Goal: Use online tool/utility: Utilize a website feature to perform a specific function

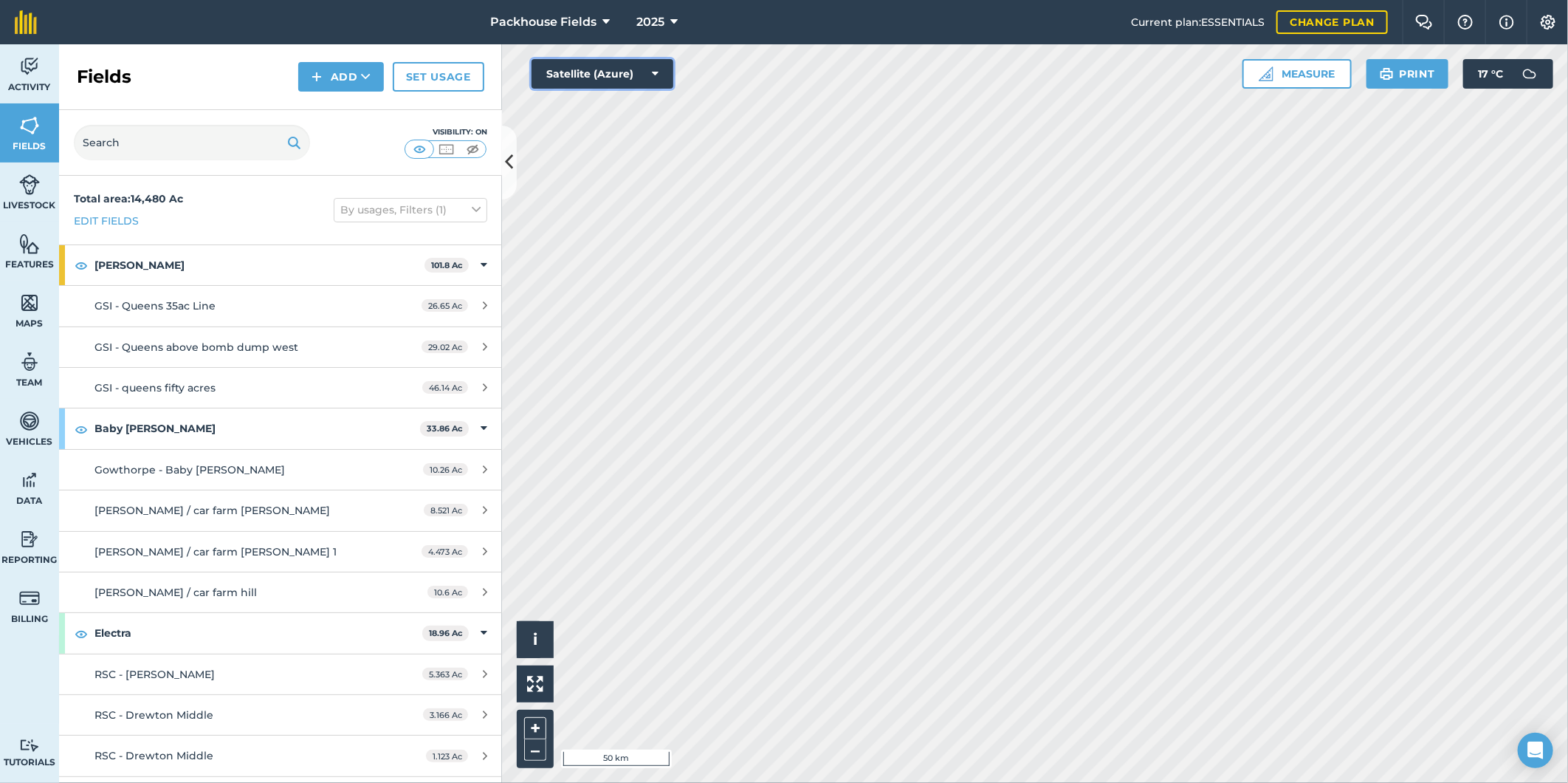
click at [576, 74] on button "Satellite (Azure)" at bounding box center [602, 74] width 142 height 29
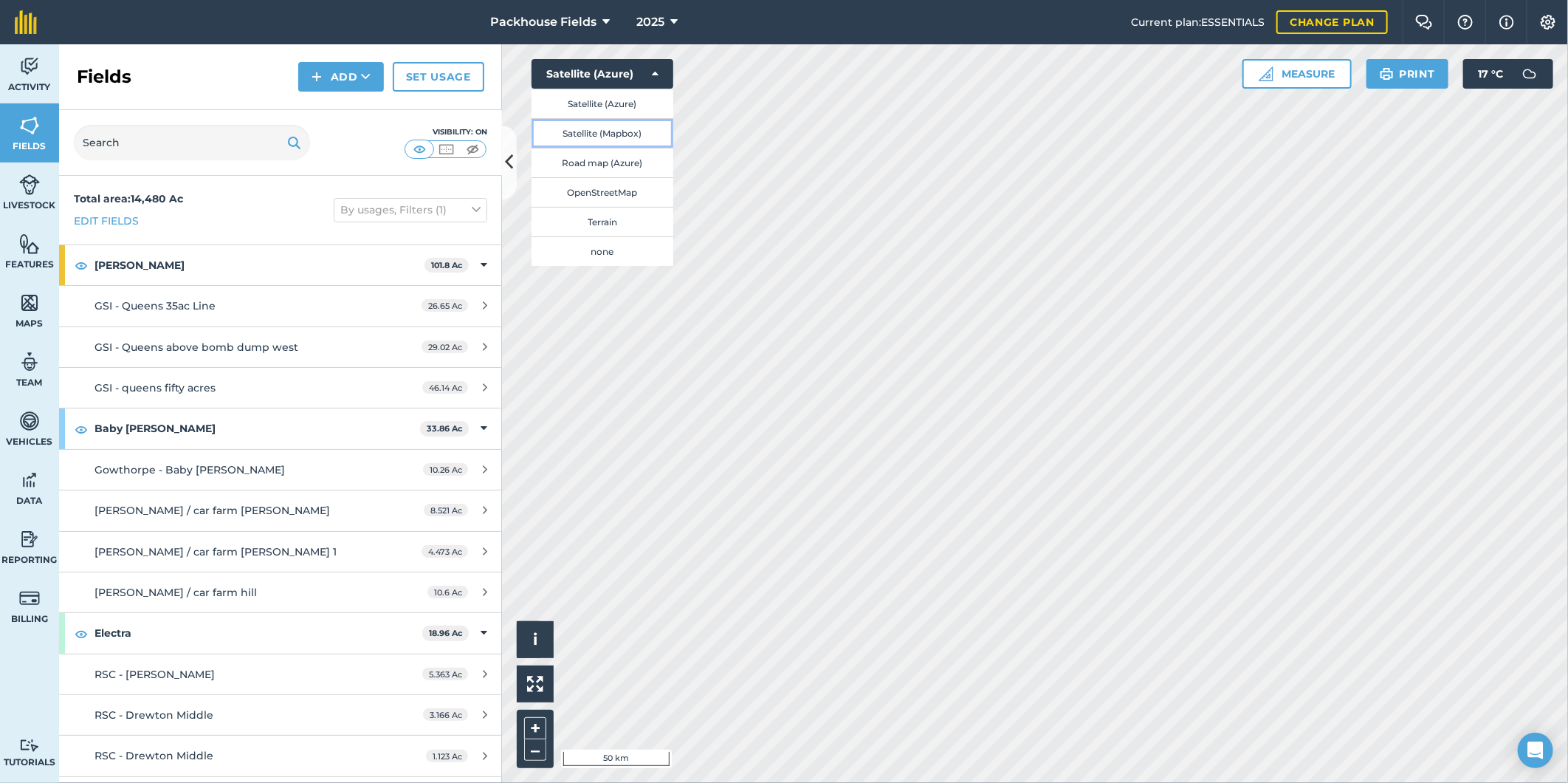
click at [624, 131] on button "Satellite (Mapbox)" at bounding box center [602, 133] width 142 height 29
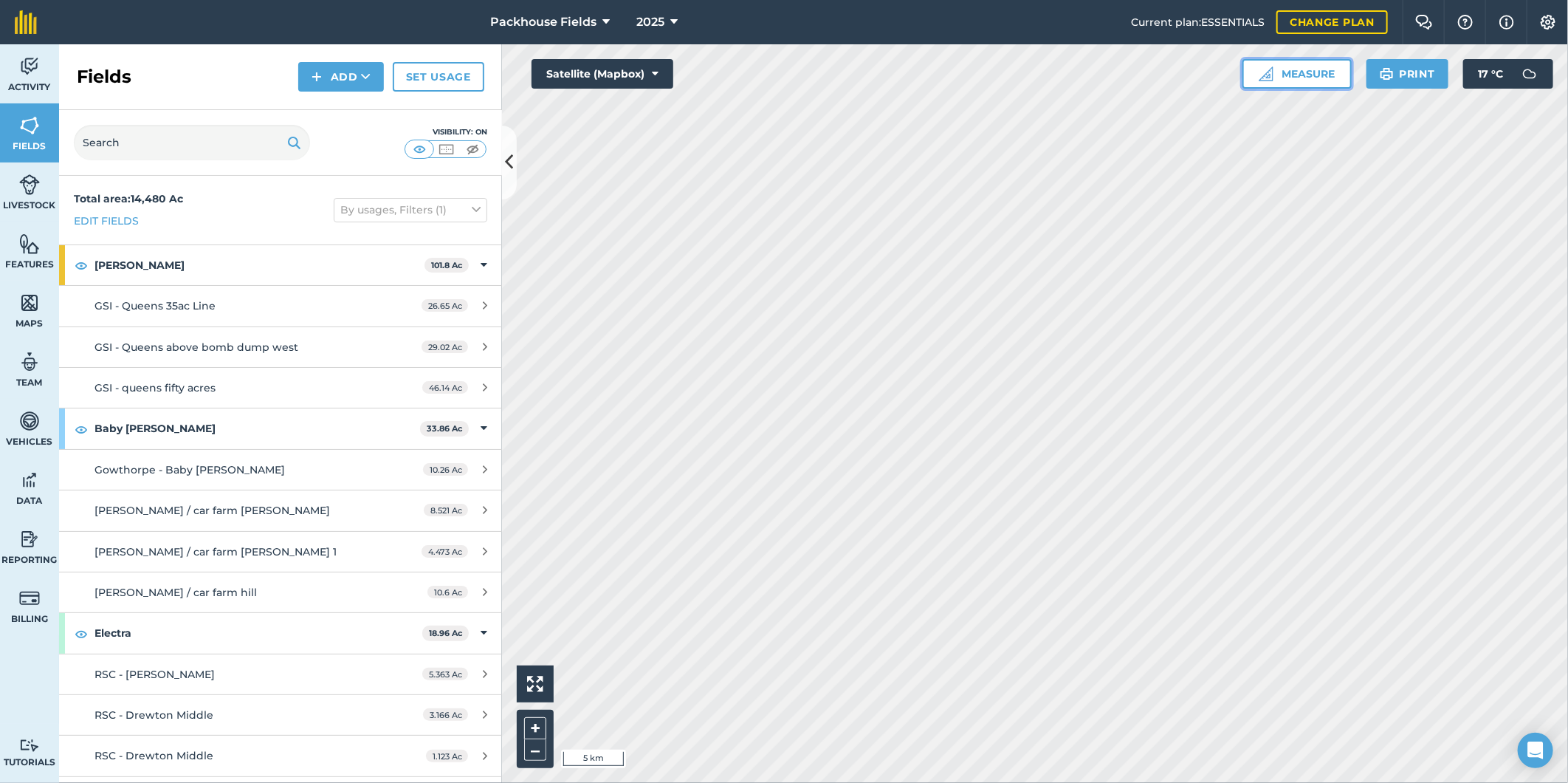
click at [1282, 67] on button "Measure" at bounding box center [1296, 74] width 110 height 29
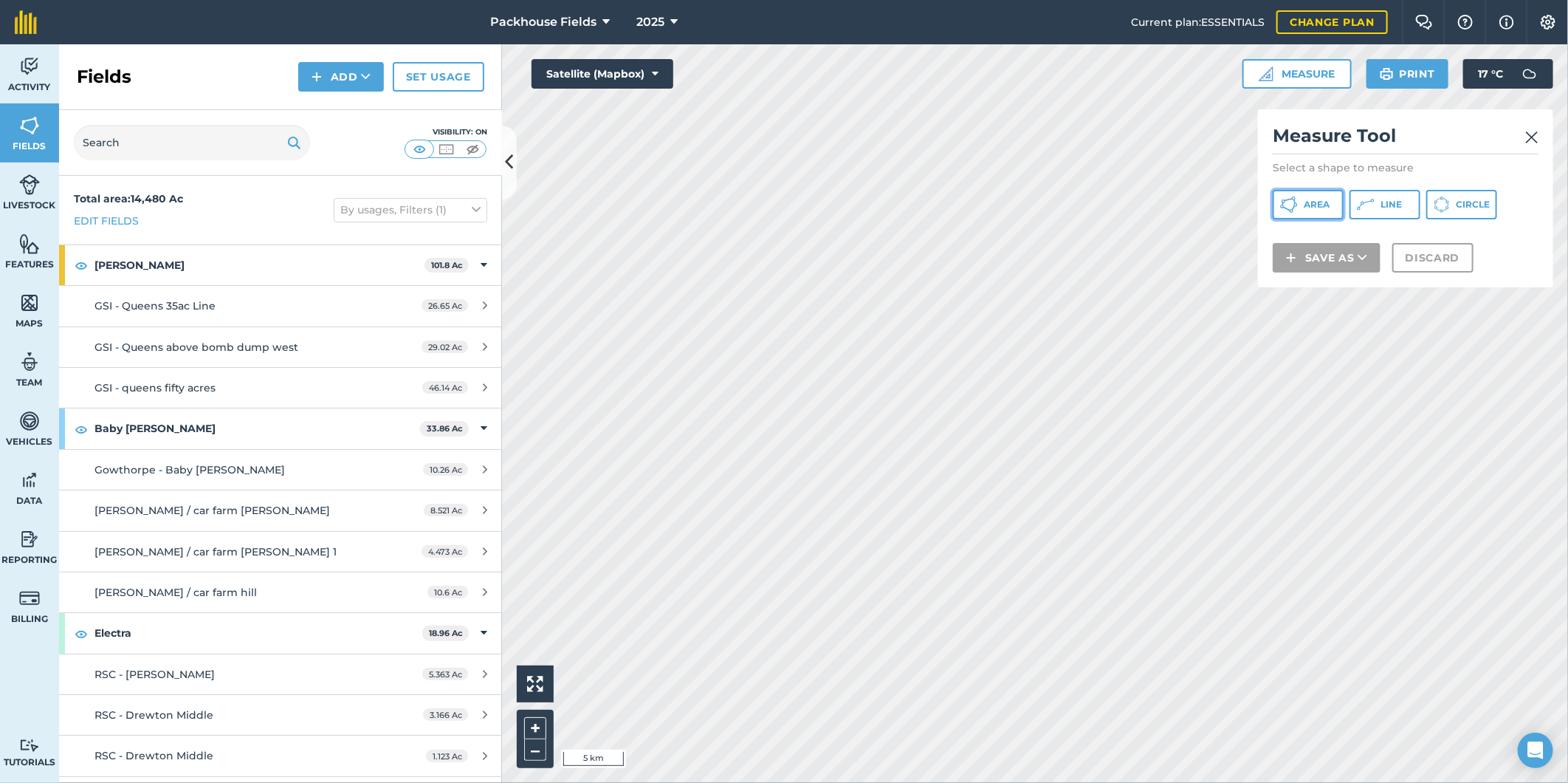
click at [1312, 199] on span "Area" at bounding box center [1316, 205] width 26 height 12
click at [1419, 278] on button "Discard" at bounding box center [1433, 277] width 81 height 29
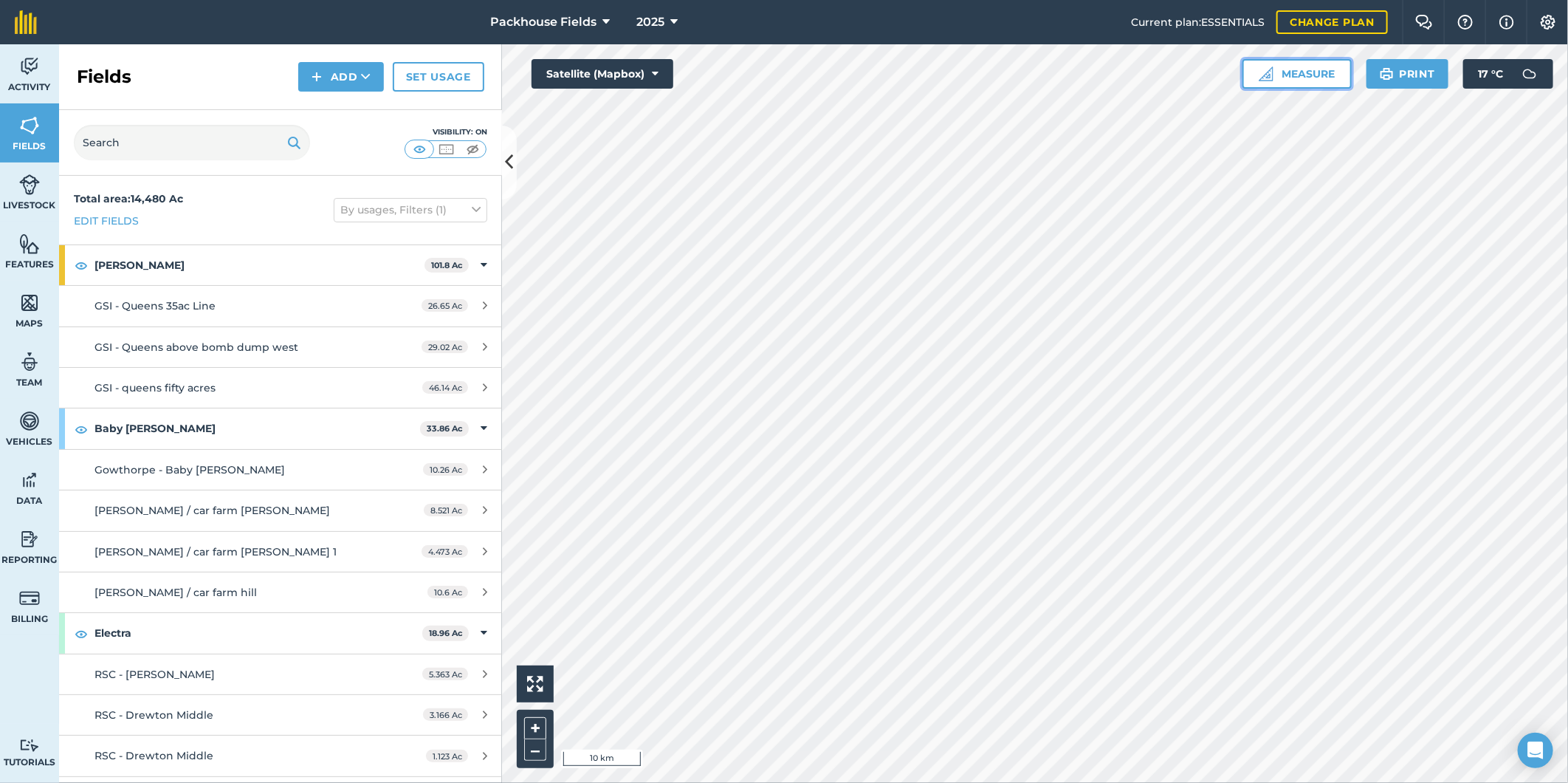
click at [1309, 74] on button "Measure" at bounding box center [1296, 74] width 110 height 29
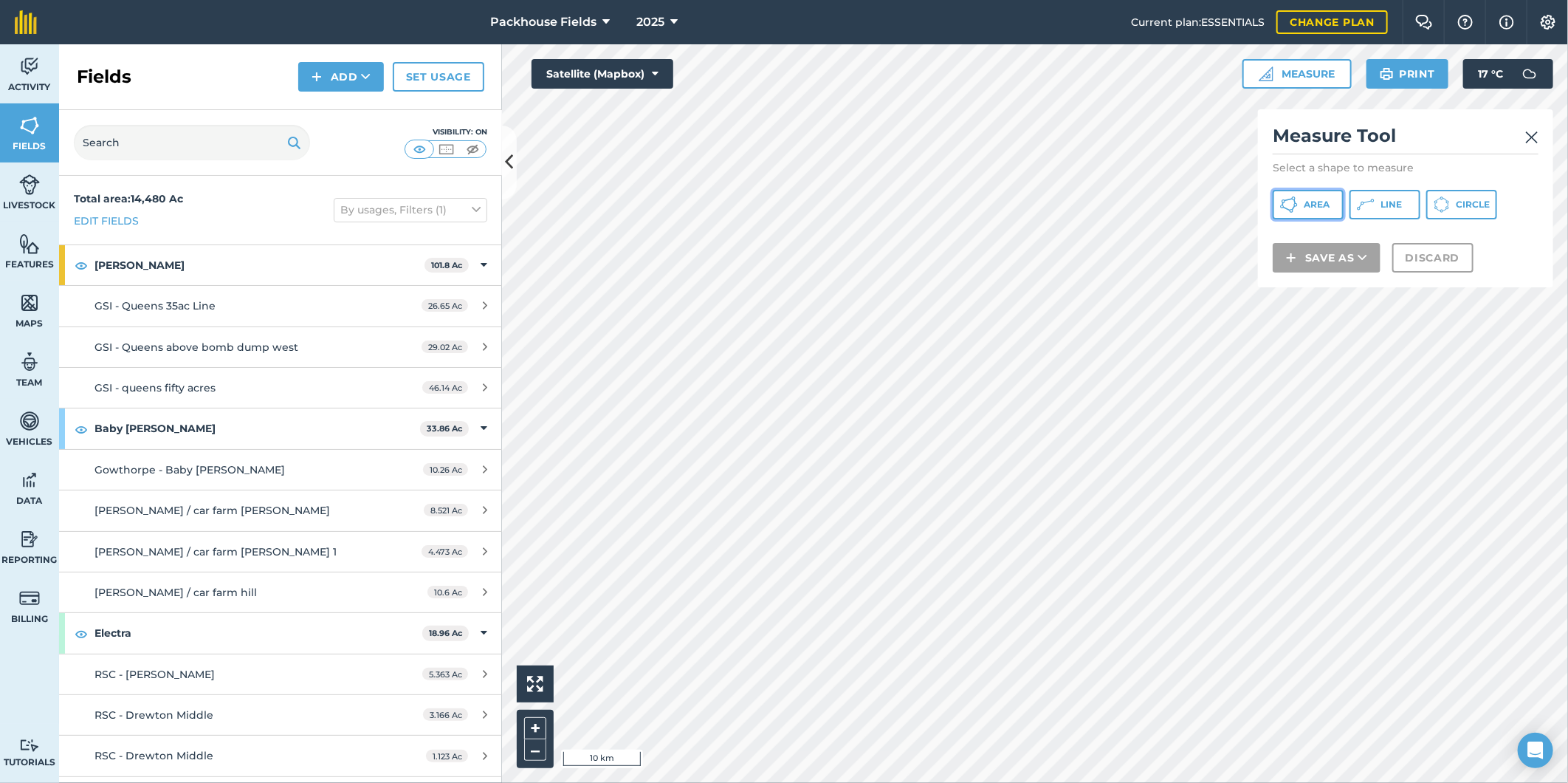
click at [1316, 201] on span "Area" at bounding box center [1316, 205] width 26 height 12
click at [1434, 269] on button "Discard" at bounding box center [1433, 277] width 81 height 29
